Goal: Task Accomplishment & Management: Complete application form

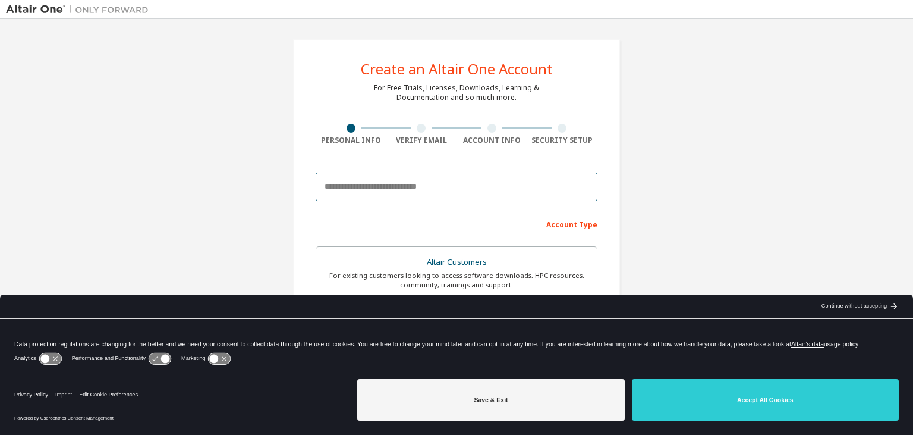
click at [439, 188] on input "email" at bounding box center [457, 186] width 282 height 29
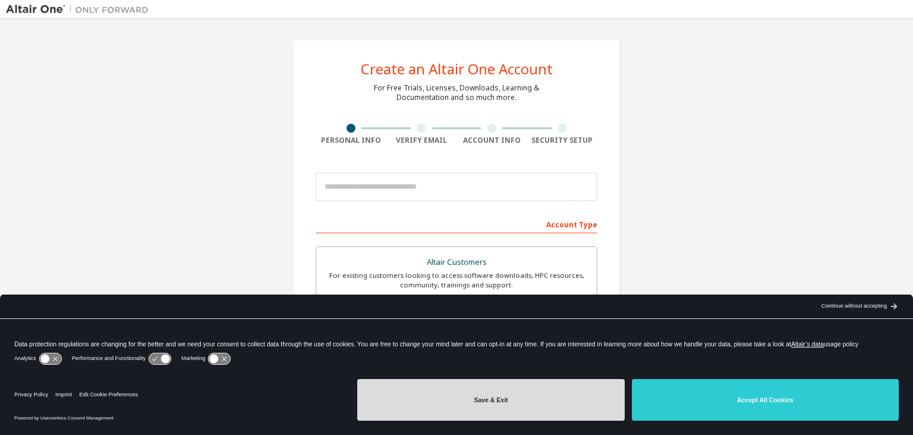
click at [574, 406] on button "Save & Exit" at bounding box center [490, 400] width 267 height 42
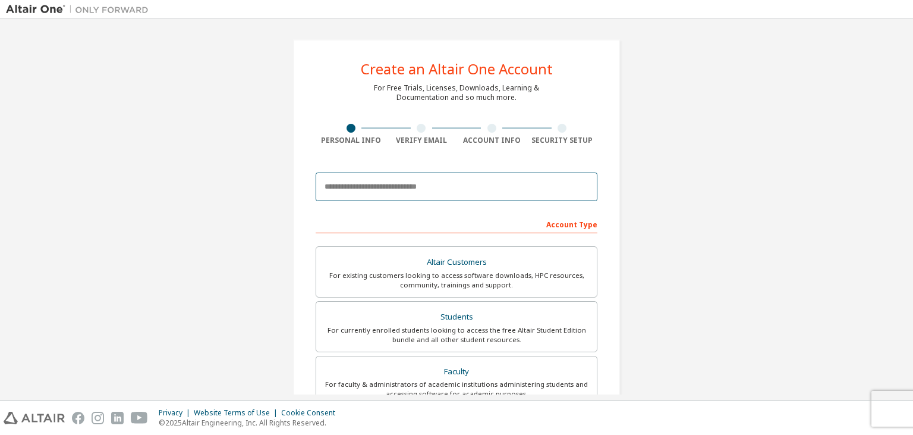
click at [520, 187] on input "email" at bounding box center [457, 186] width 282 height 29
type input "*"
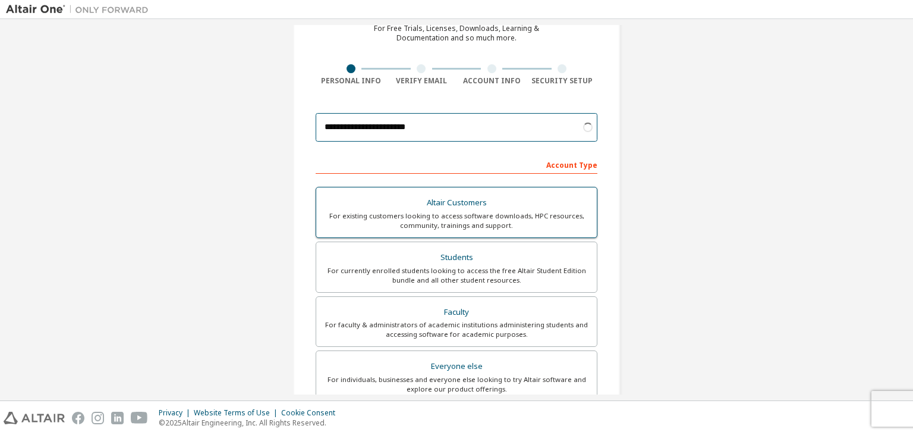
scroll to position [69, 0]
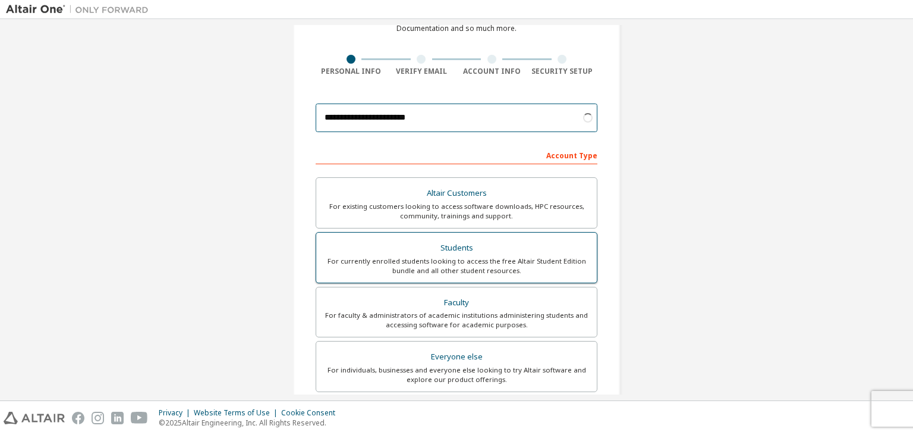
type input "**********"
click at [466, 244] on div "Students" at bounding box center [456, 248] width 266 height 17
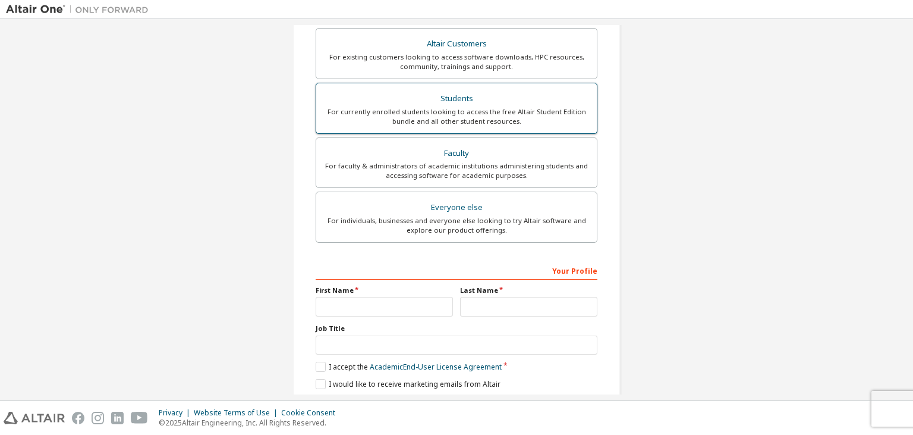
scroll to position [246, 0]
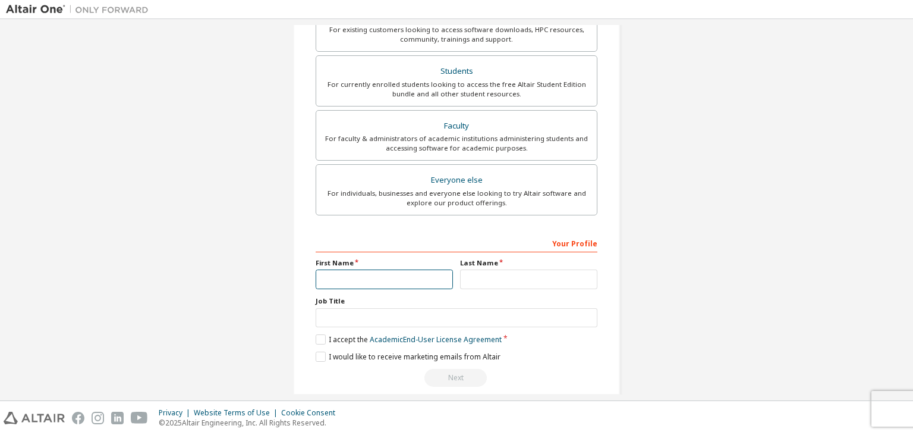
click at [409, 269] on input "text" at bounding box center [384, 279] width 137 height 20
type input "****"
click at [507, 270] on input "text" at bounding box center [528, 279] width 137 height 20
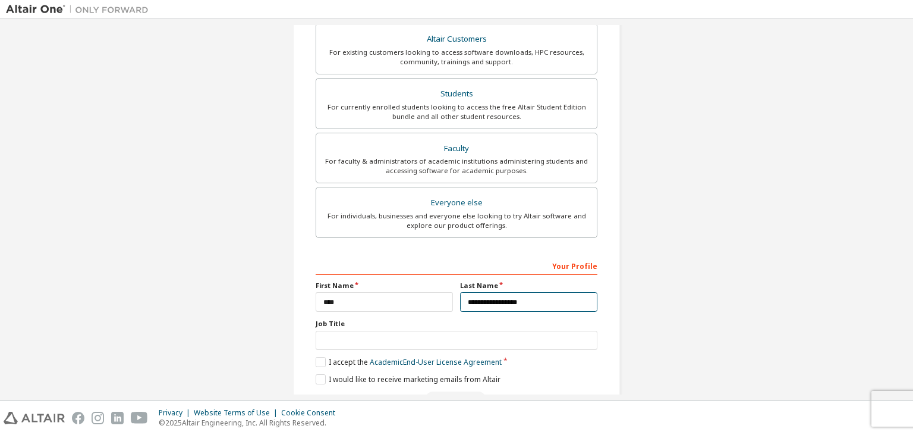
scroll to position [258, 0]
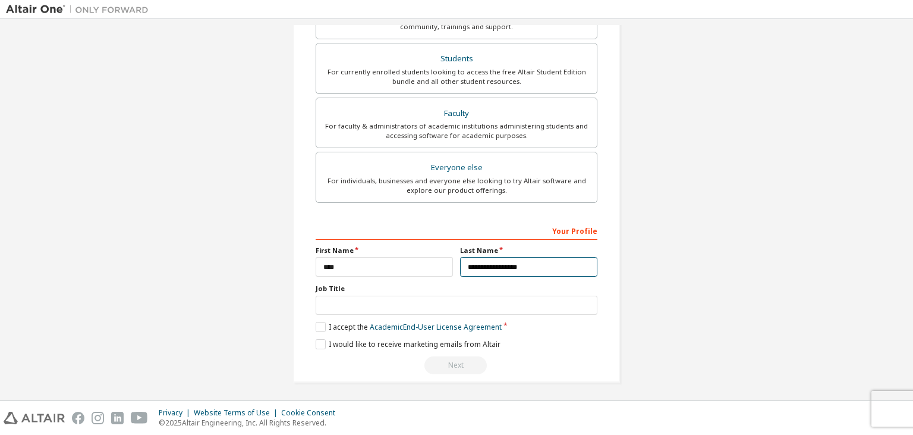
type input "**********"
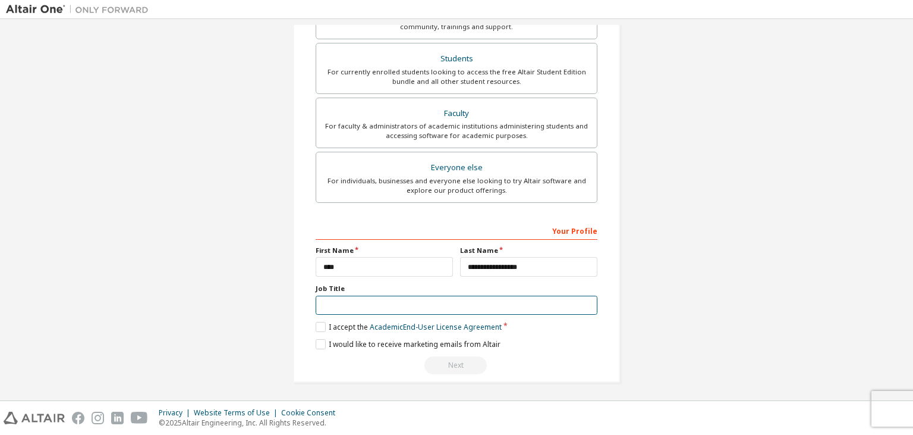
click at [407, 307] on input "text" at bounding box center [457, 306] width 282 height 20
click at [322, 325] on label "I accept the Academic End-User License Agreement" at bounding box center [409, 327] width 186 height 10
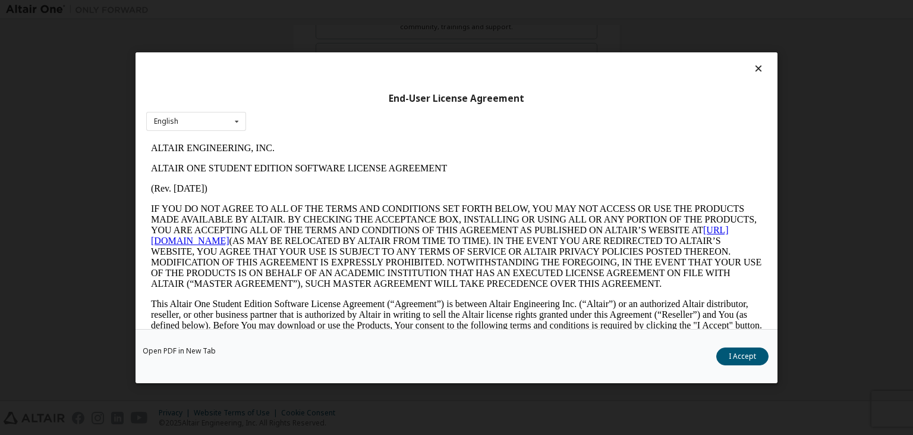
scroll to position [0, 0]
click at [741, 350] on button "I Accept" at bounding box center [743, 356] width 52 height 18
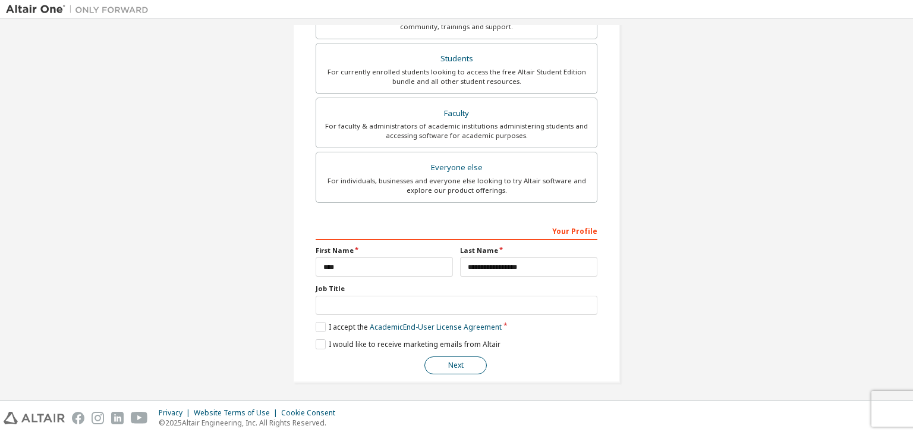
click at [458, 363] on button "Next" at bounding box center [456, 365] width 62 height 18
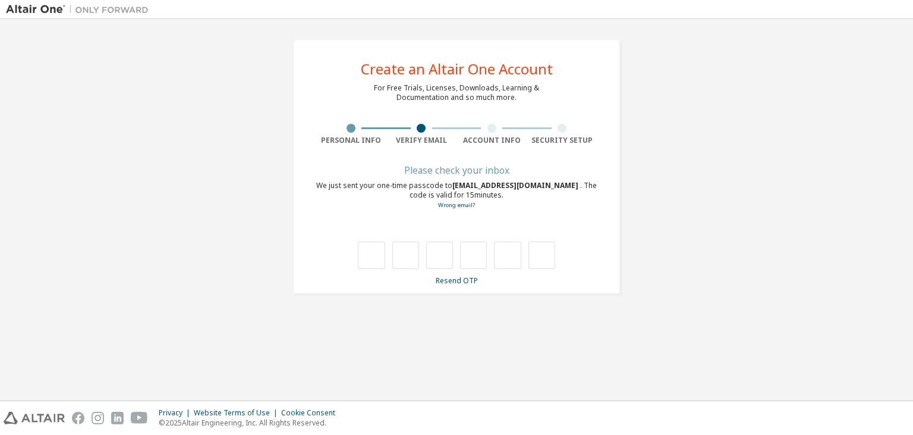
type input "*"
click at [408, 257] on input "*" at bounding box center [405, 254] width 27 height 27
click at [406, 250] on input "text" at bounding box center [405, 254] width 27 height 27
type input "*"
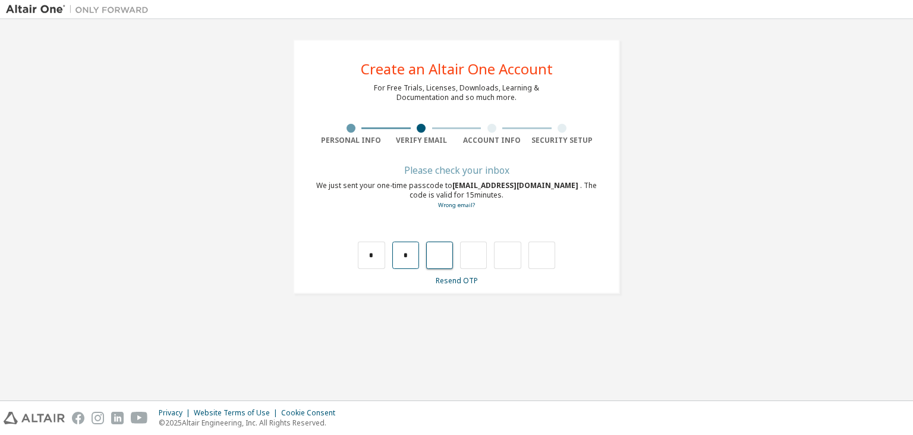
type input "*"
